Goal: Find specific page/section: Find specific page/section

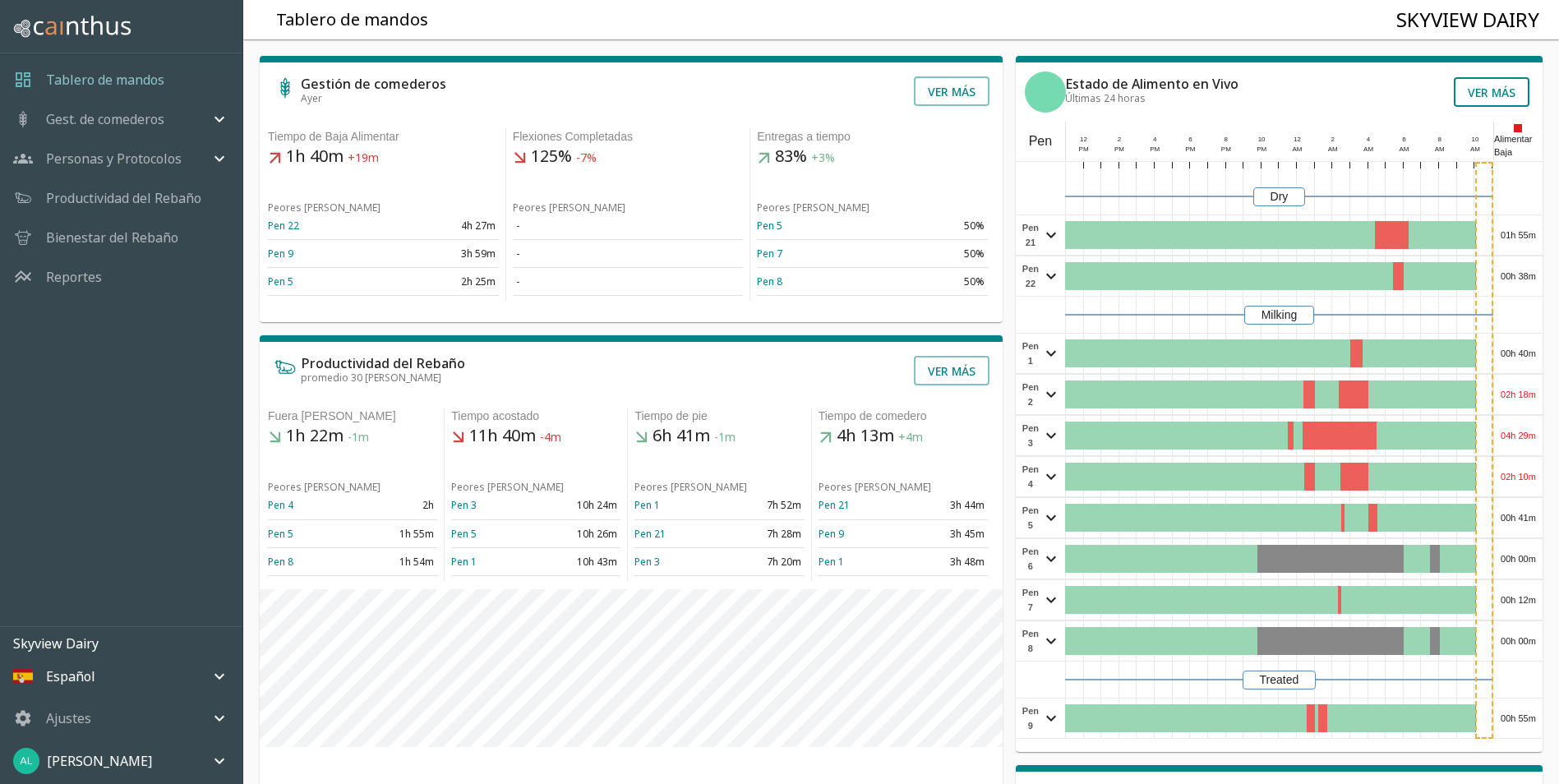
click at [1471, 100] on button "Ver más" at bounding box center [1492, 92] width 76 height 30
